Goal: Navigation & Orientation: Understand site structure

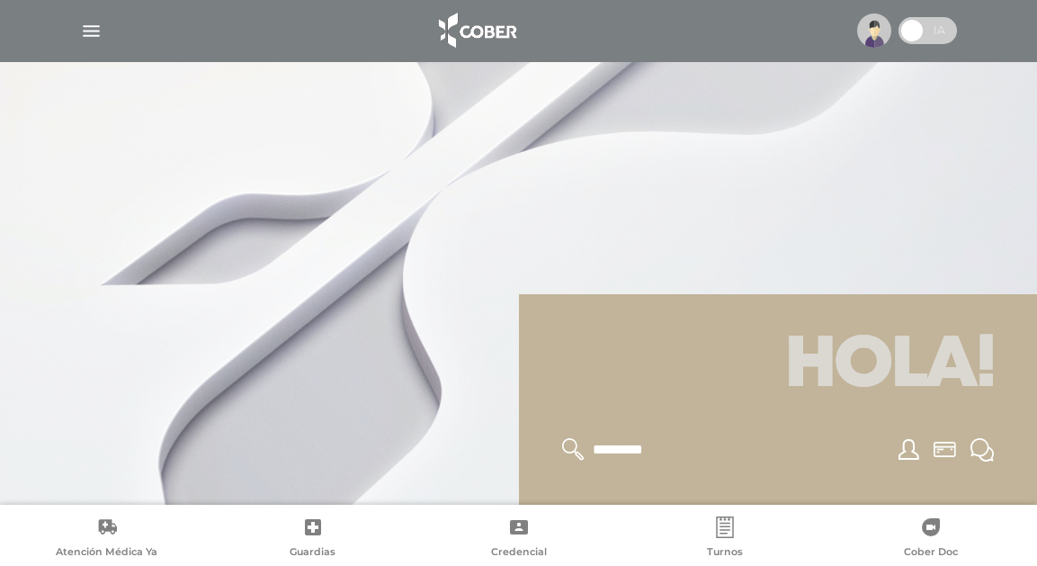
click at [833, 293] on div "Hola!" at bounding box center [518, 252] width 1037 height 505
click at [821, 316] on h1 "Hola!" at bounding box center [778, 366] width 476 height 101
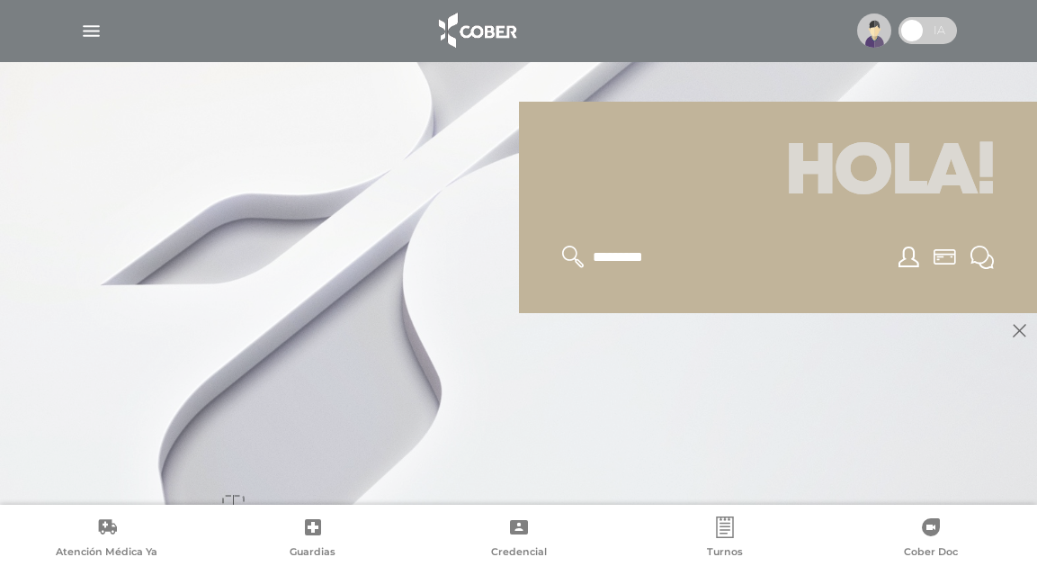
scroll to position [216, 0]
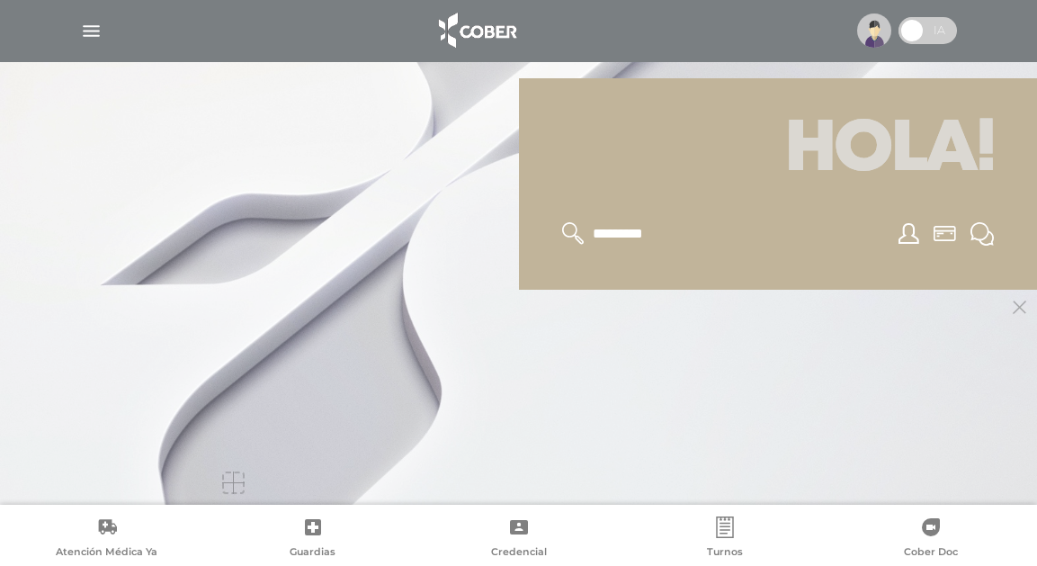
click at [1014, 307] on icon at bounding box center [1019, 306] width 13 height 13
click at [1016, 306] on icon at bounding box center [1019, 306] width 13 height 13
click at [956, 262] on div at bounding box center [778, 234] width 476 height 67
click at [237, 473] on div at bounding box center [233, 482] width 22 height 22
click at [238, 471] on div at bounding box center [233, 482] width 22 height 22
